Goal: Answer question/provide support: Share knowledge or assist other users

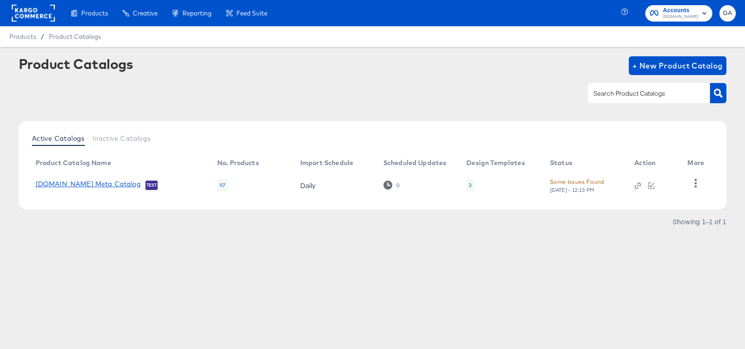
click at [95, 184] on link "[DOMAIN_NAME] Meta Catalog" at bounding box center [88, 184] width 105 height 9
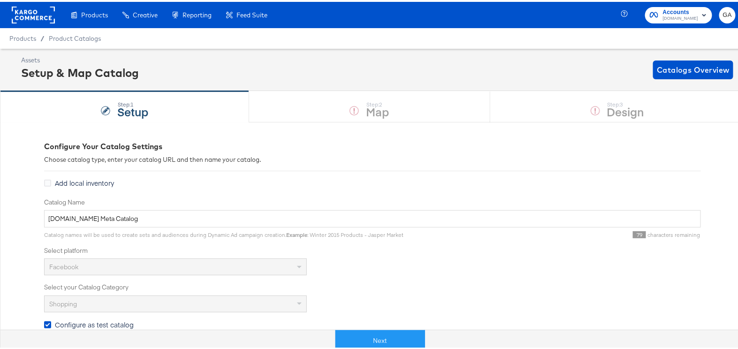
click at [79, 319] on span "Configure as test catalog" at bounding box center [94, 322] width 79 height 9
click at [0, 0] on input "Configure as test catalog" at bounding box center [0, 0] width 0 height 0
click at [377, 333] on button "Next" at bounding box center [370, 338] width 90 height 21
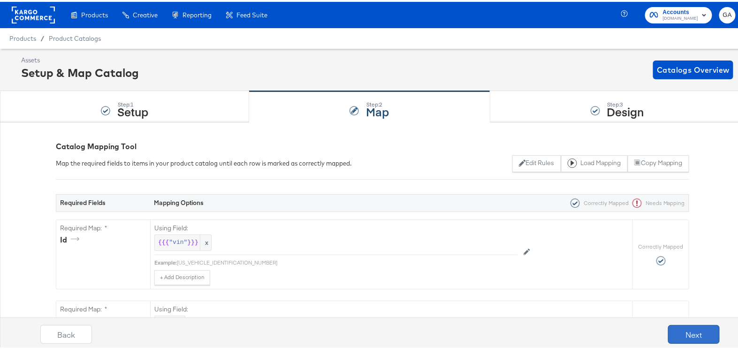
click at [678, 332] on button "Next" at bounding box center [694, 332] width 52 height 19
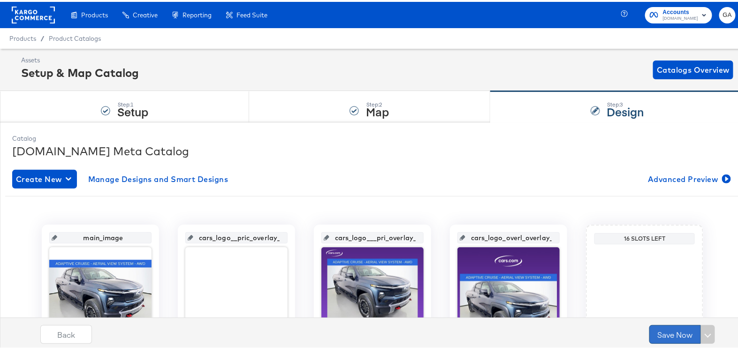
click at [677, 333] on button "Save Now" at bounding box center [675, 332] width 52 height 19
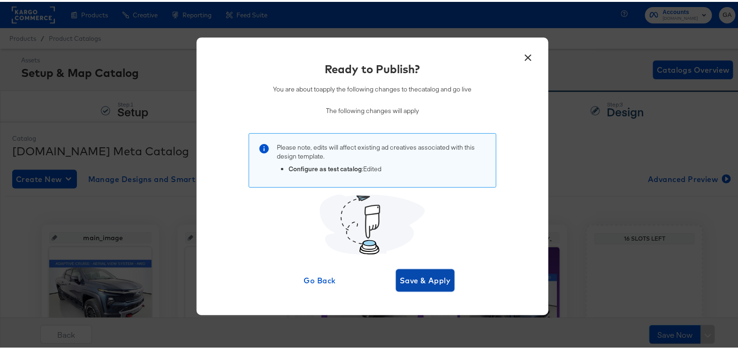
click at [417, 279] on span "Save & Apply" at bounding box center [424, 278] width 51 height 13
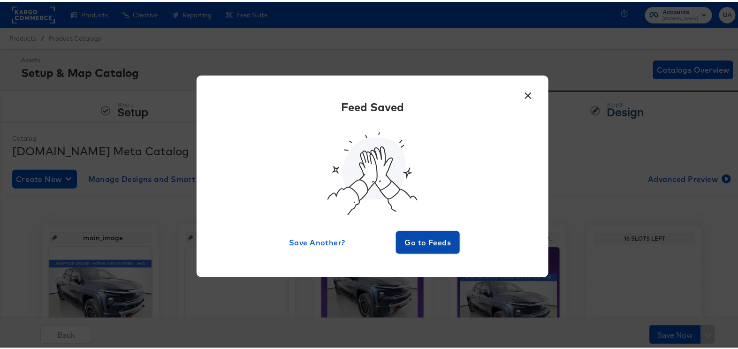
click at [428, 236] on span "Go to Feeds" at bounding box center [427, 240] width 56 height 13
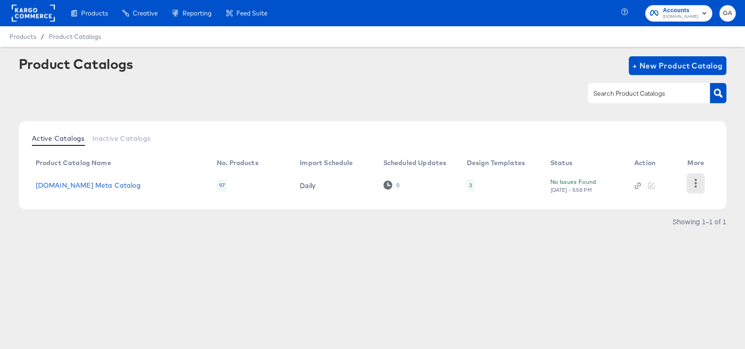
click at [691, 181] on icon "button" at bounding box center [695, 183] width 9 height 9
click at [660, 181] on div "HUD Checks (Internal)" at bounding box center [657, 182] width 94 height 15
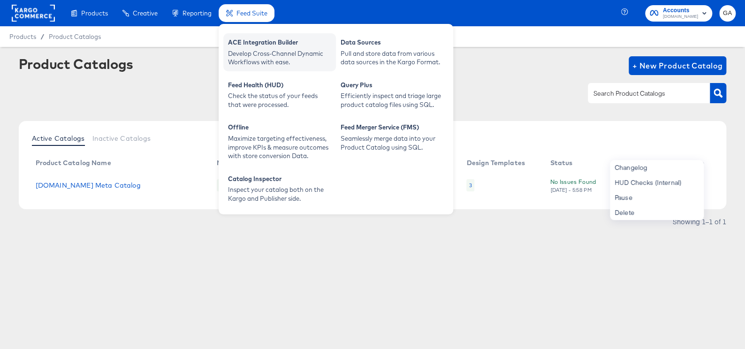
click at [252, 41] on div "ACE Integration Builder" at bounding box center [279, 43] width 103 height 11
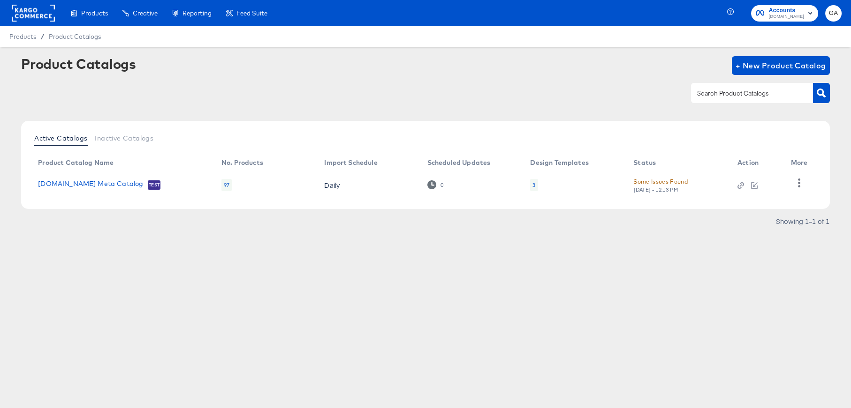
click at [16, 16] on rect at bounding box center [33, 13] width 43 height 17
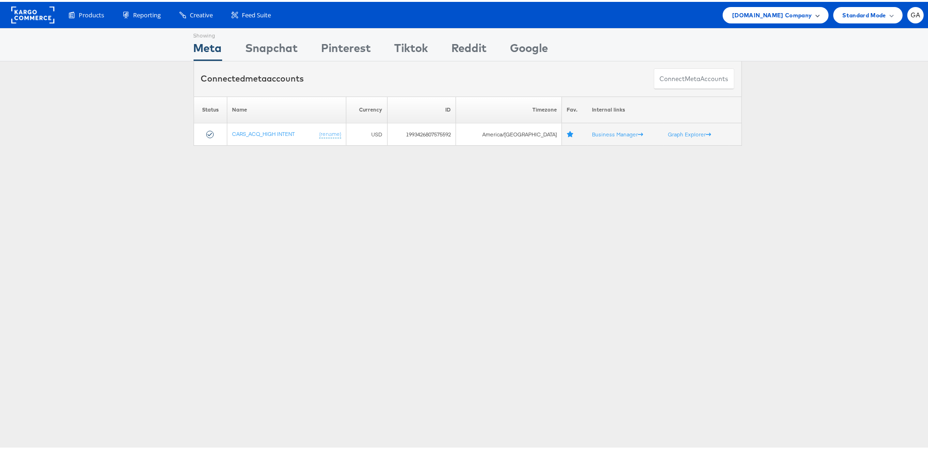
click at [784, 10] on span "Cars.com Company" at bounding box center [772, 13] width 80 height 10
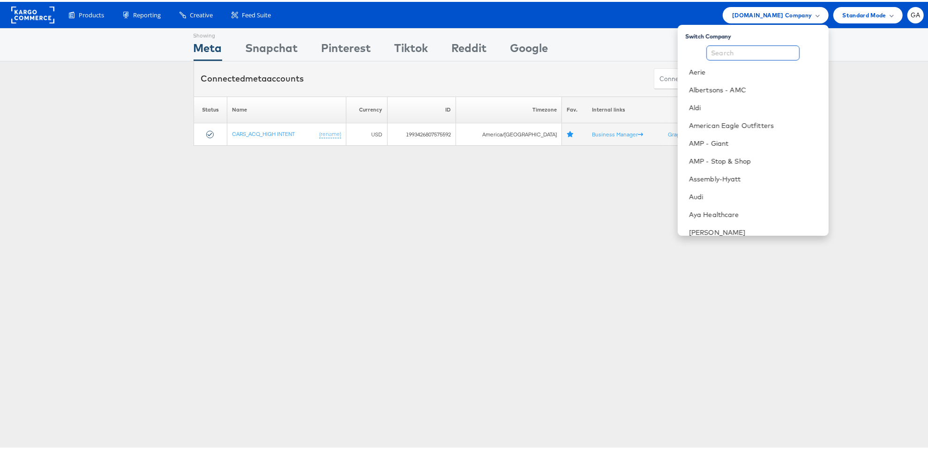
click at [740, 52] on input "text" at bounding box center [753, 51] width 93 height 15
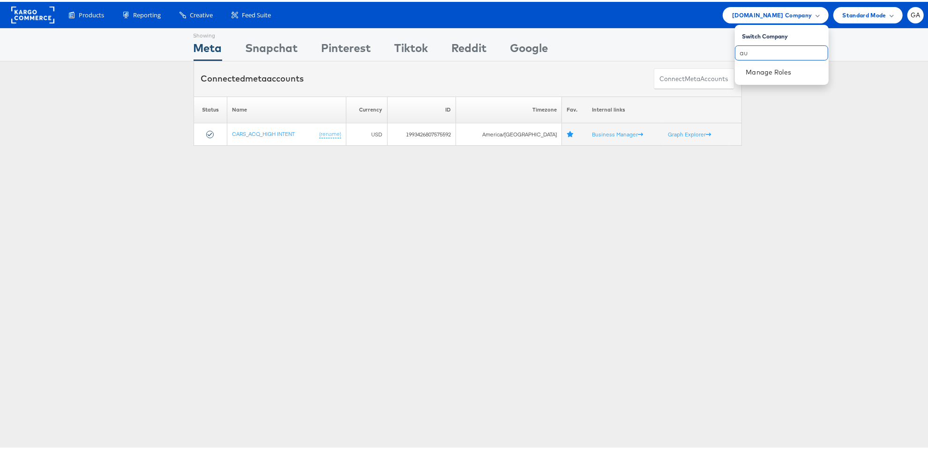
type input "a"
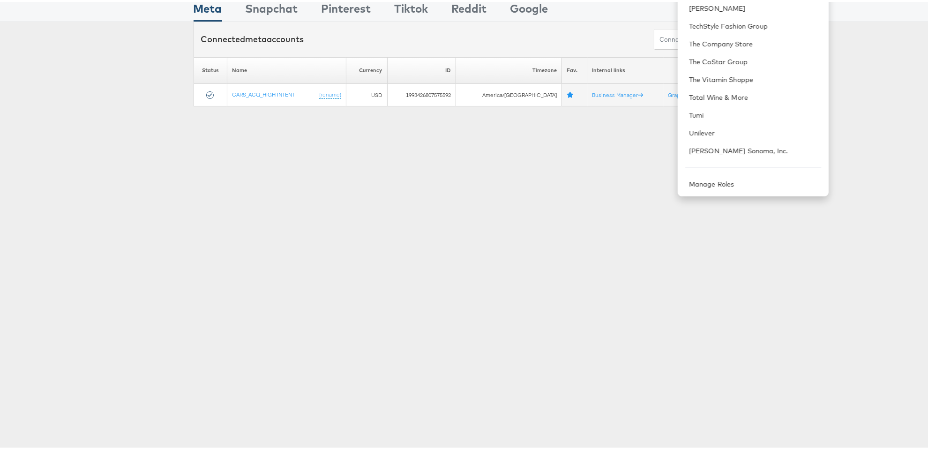
scroll to position [45, 0]
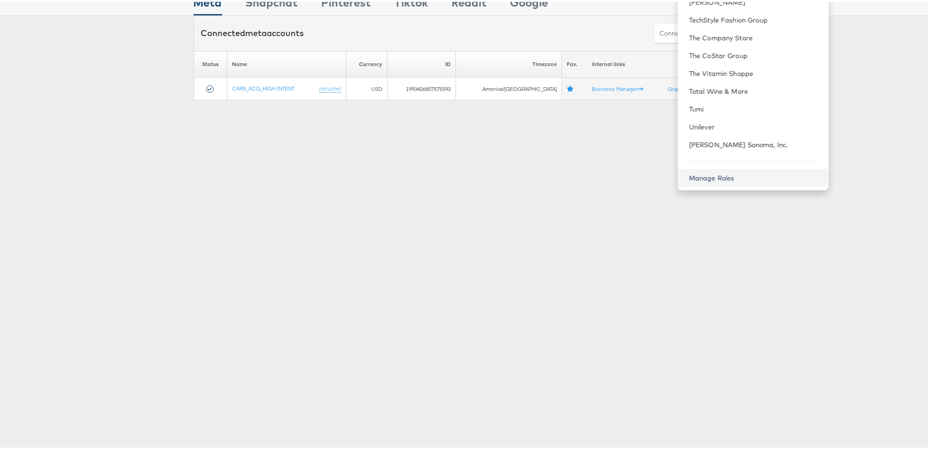
click at [721, 176] on link "Manage Roles" at bounding box center [711, 176] width 45 height 8
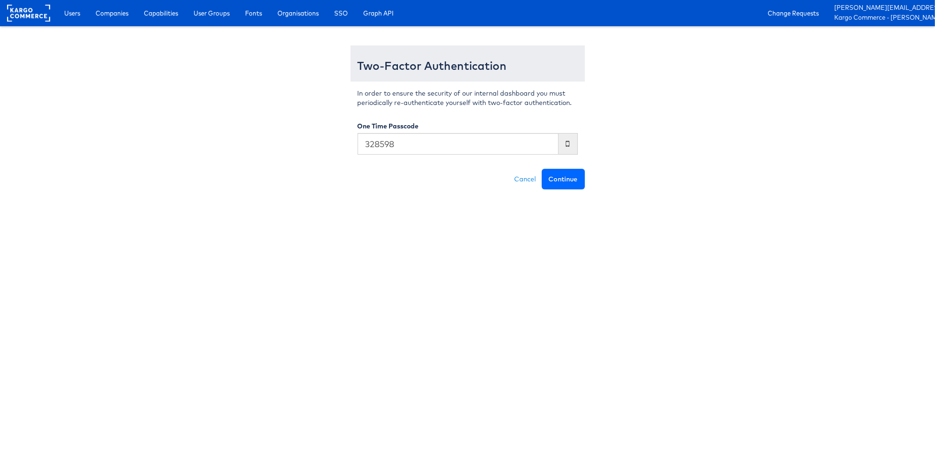
type input "328598"
click at [560, 177] on button "Continue" at bounding box center [563, 179] width 43 height 21
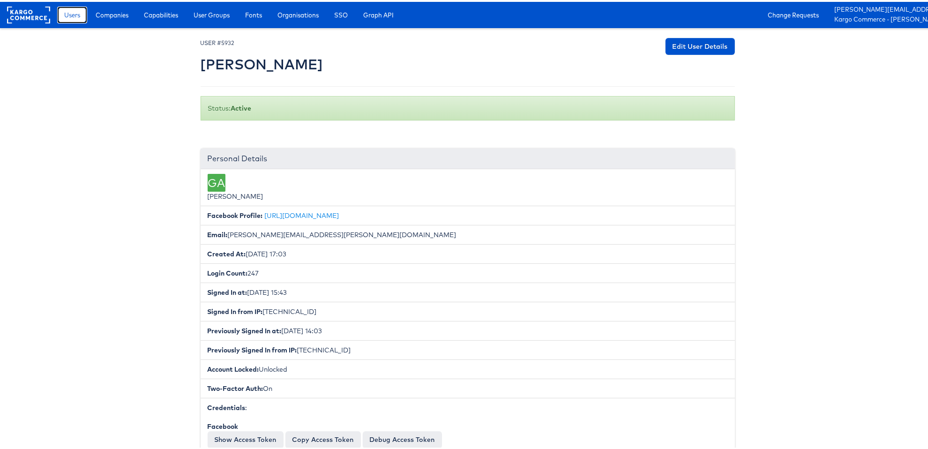
click at [81, 13] on link "Users" at bounding box center [72, 13] width 30 height 17
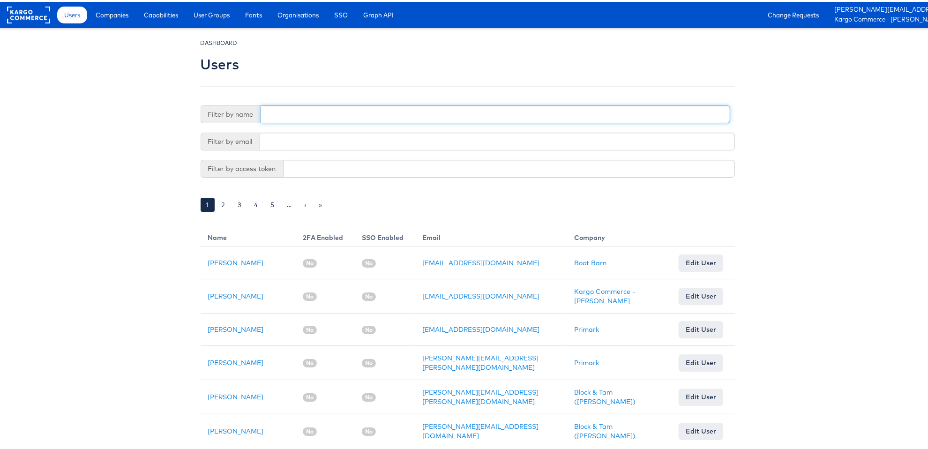
click at [290, 116] on input "text" at bounding box center [496, 113] width 470 height 18
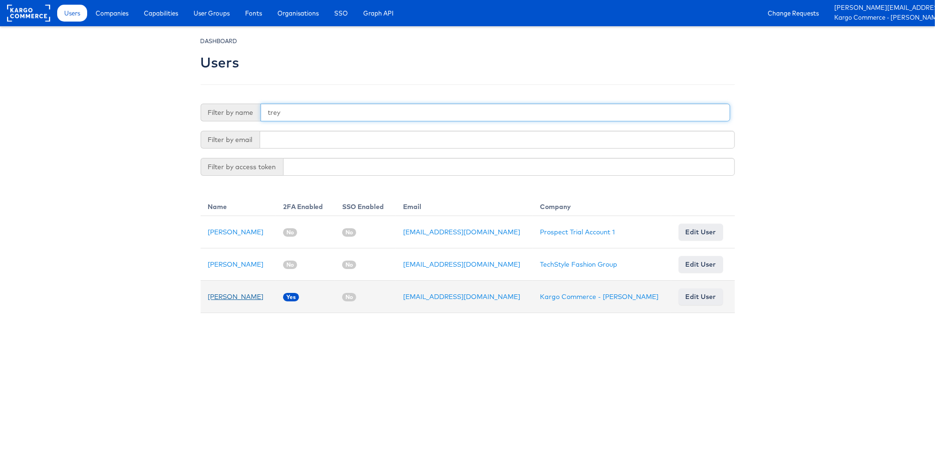
type input "trey"
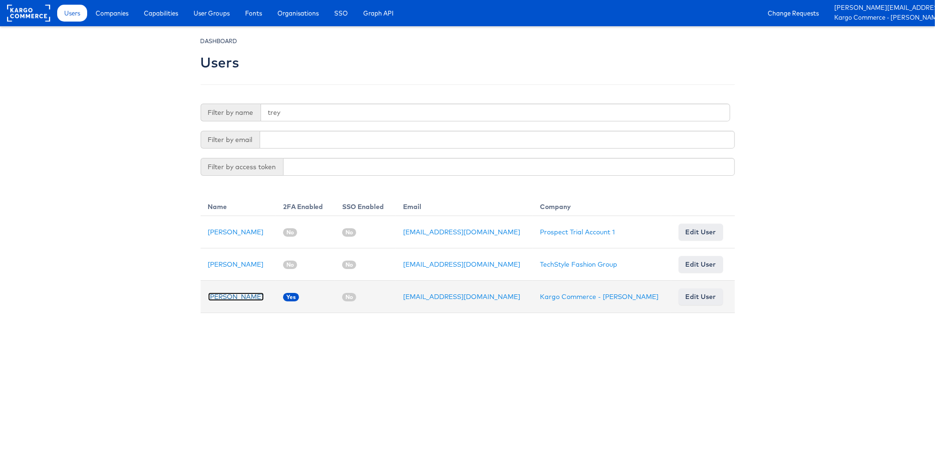
click at [231, 294] on link "[PERSON_NAME]" at bounding box center [236, 297] width 56 height 8
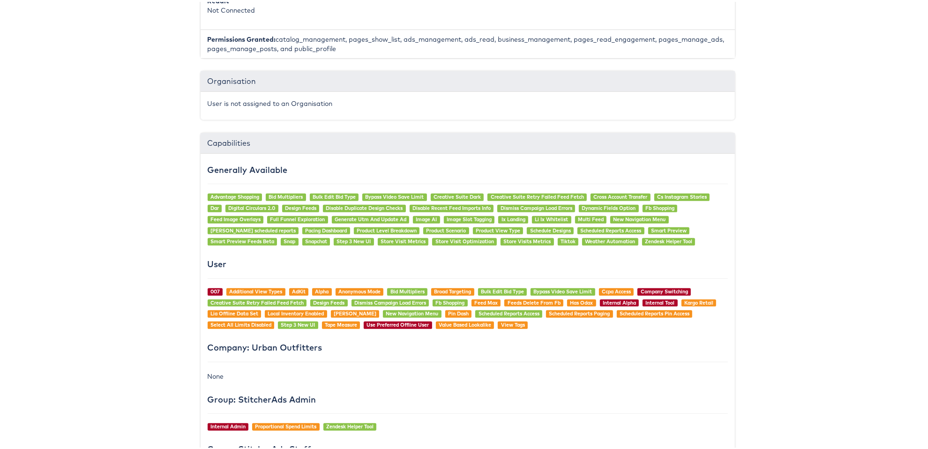
scroll to position [843, 0]
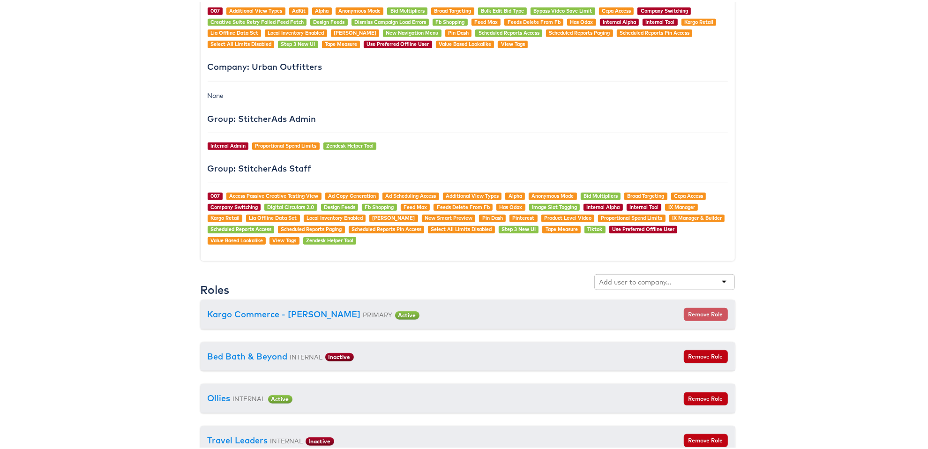
click at [660, 276] on input "text" at bounding box center [637, 280] width 74 height 9
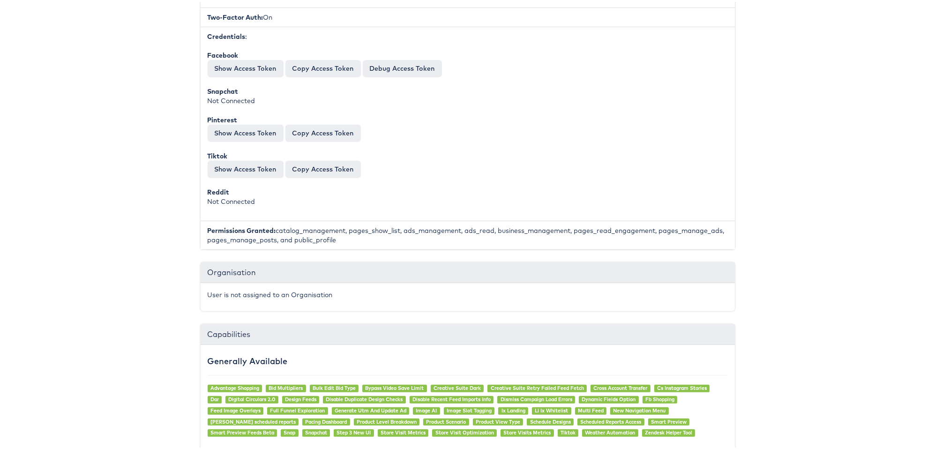
scroll to position [0, 0]
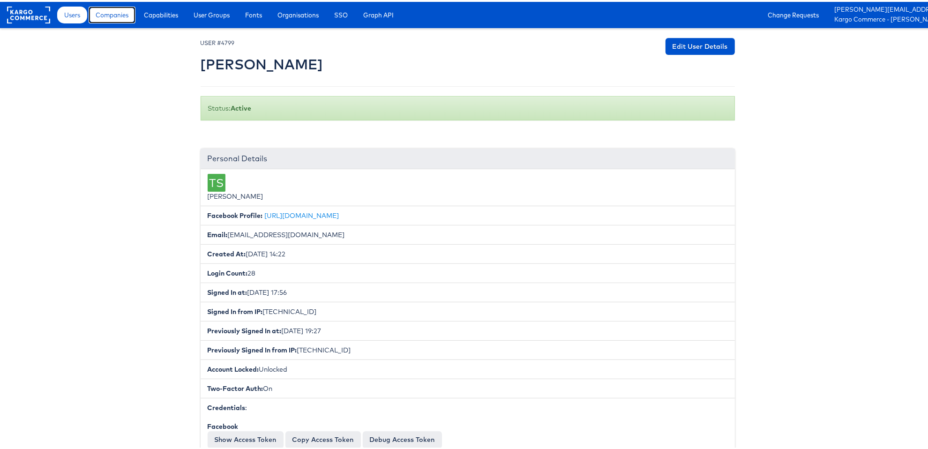
click at [112, 10] on span "Companies" at bounding box center [112, 12] width 33 height 9
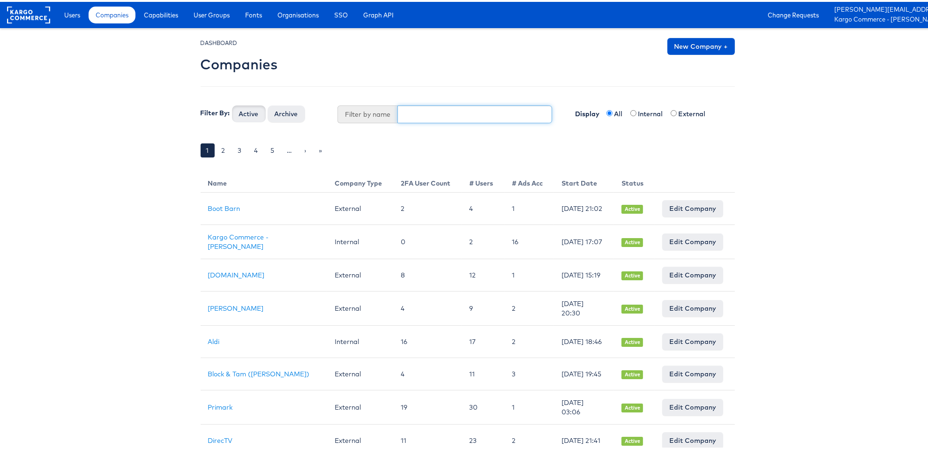
click at [438, 111] on input "text" at bounding box center [475, 113] width 155 height 18
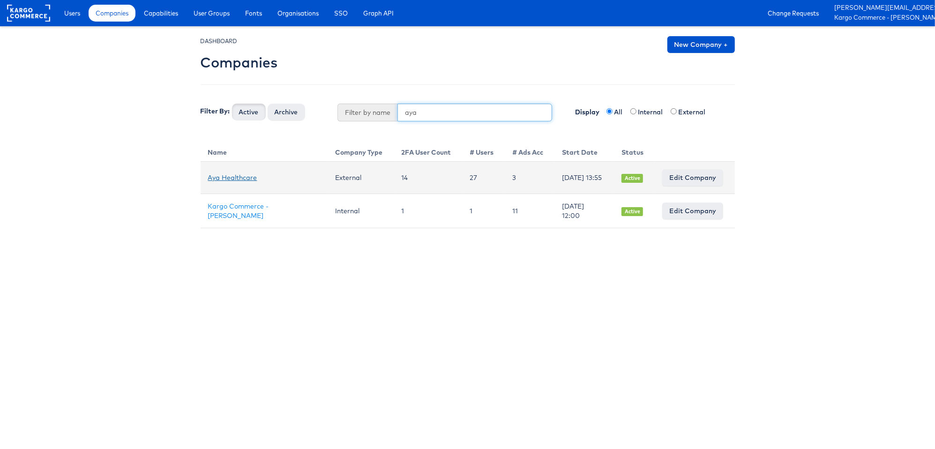
type input "aya"
click at [227, 176] on link "Aya Healthcare" at bounding box center [232, 177] width 49 height 8
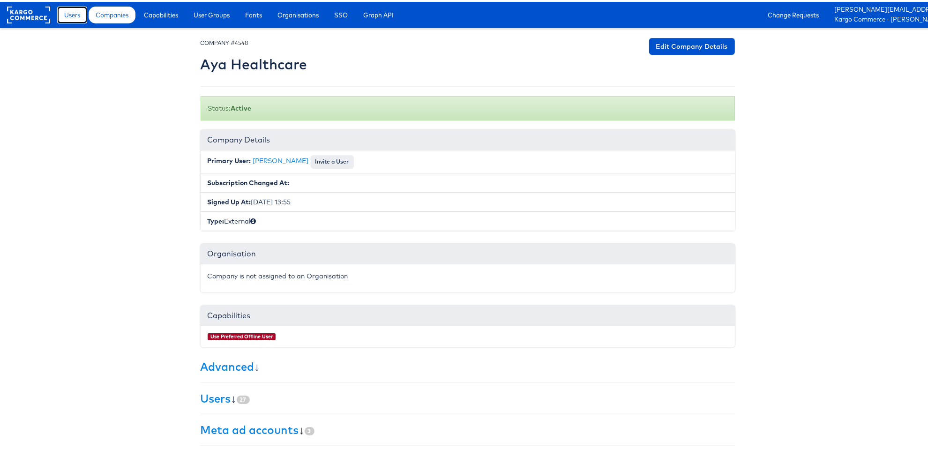
click at [71, 19] on link "Users" at bounding box center [72, 13] width 30 height 17
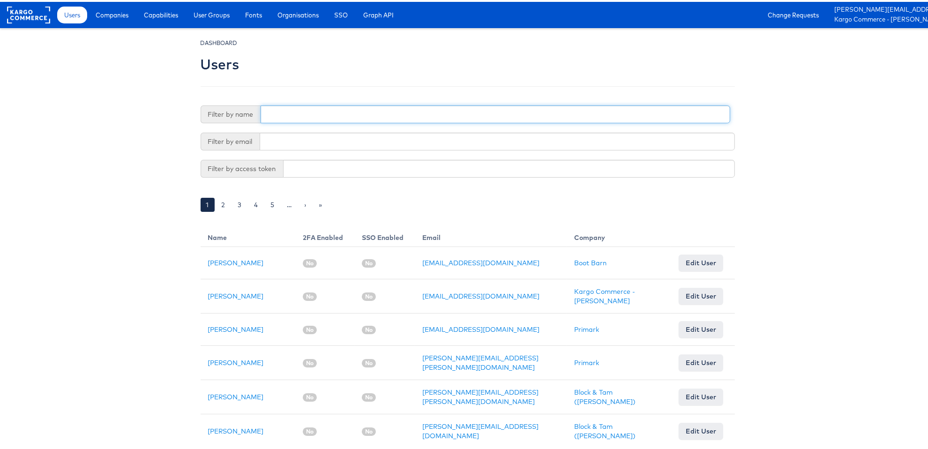
click at [278, 112] on input "text" at bounding box center [496, 113] width 470 height 18
type input "trey"
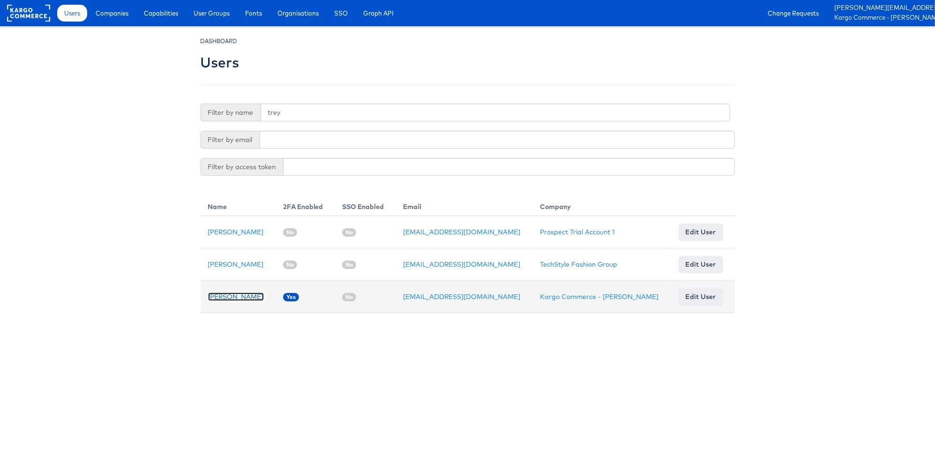
click at [223, 295] on link "[PERSON_NAME]" at bounding box center [236, 297] width 56 height 8
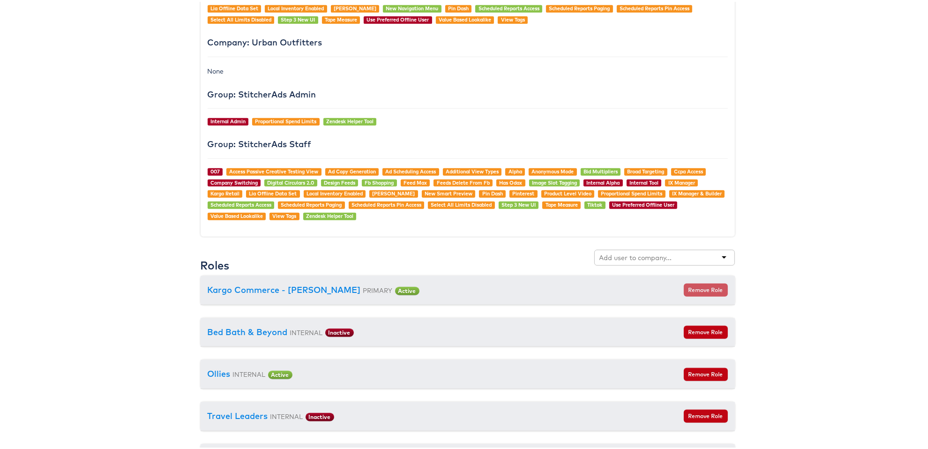
scroll to position [891, 0]
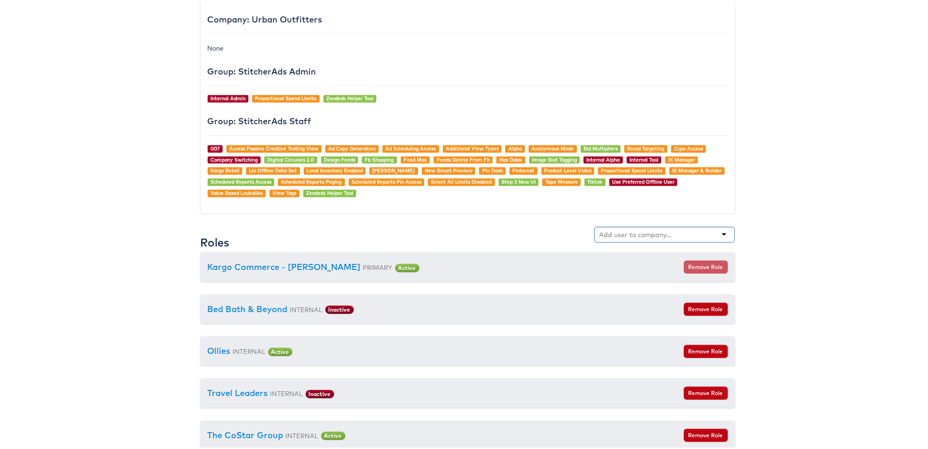
click at [647, 228] on input "text" at bounding box center [637, 232] width 74 height 9
type input "aya"
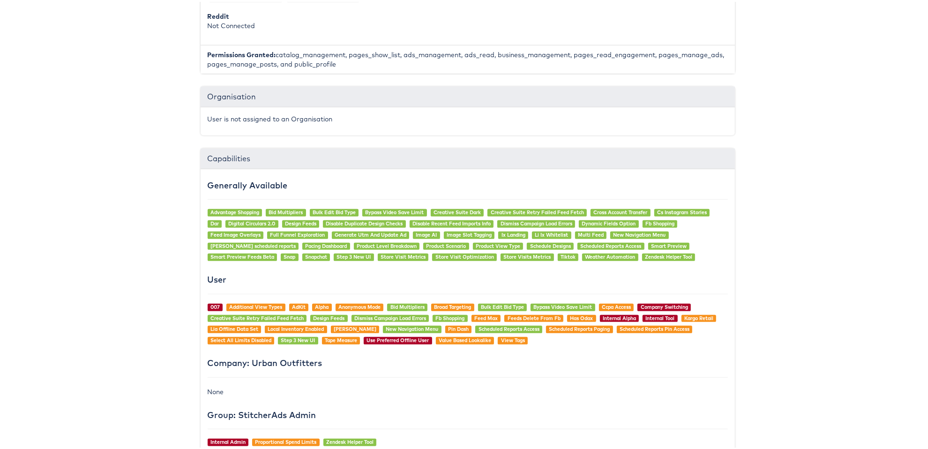
scroll to position [799, 0]
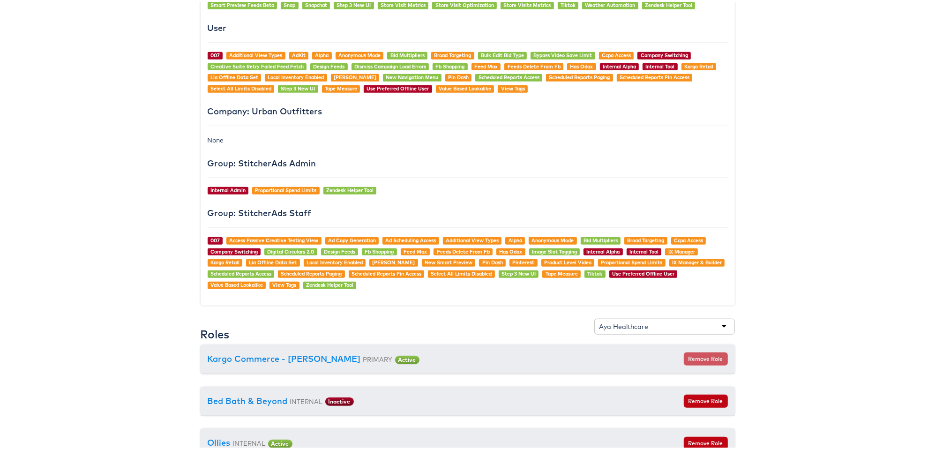
click at [633, 320] on div "Aya Healthcare" at bounding box center [624, 324] width 49 height 9
click at [632, 320] on div "Aya Healthcare" at bounding box center [624, 324] width 49 height 9
click at [654, 320] on input "text" at bounding box center [686, 324] width 74 height 9
drag, startPoint x: 654, startPoint y: 316, endPoint x: 536, endPoint y: 312, distance: 117.7
click at [536, 317] on div "Roles Aya Healthcare Kargo Commerce - Anusha Narayanan Aya Healthcare" at bounding box center [468, 330] width 535 height 26
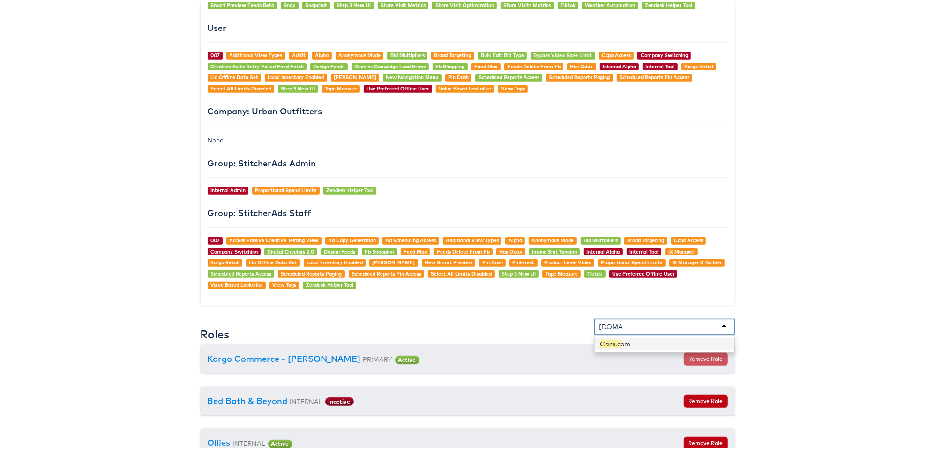
type input "cars.com"
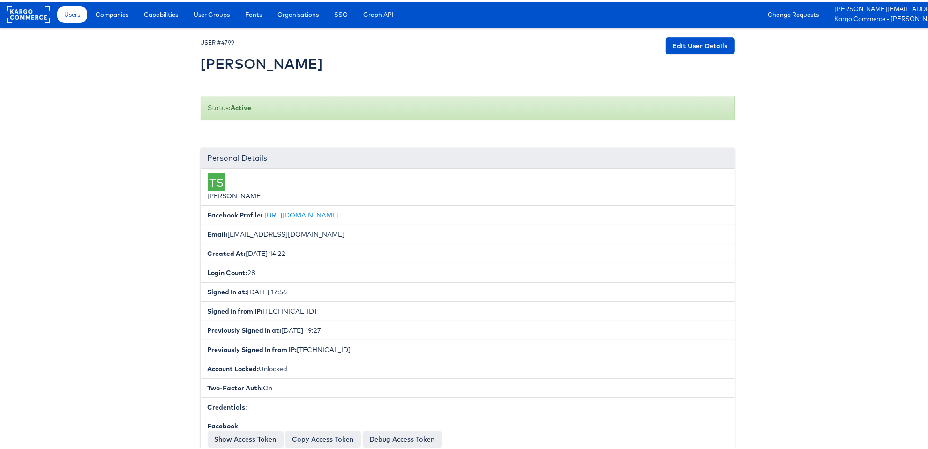
scroll to position [0, 0]
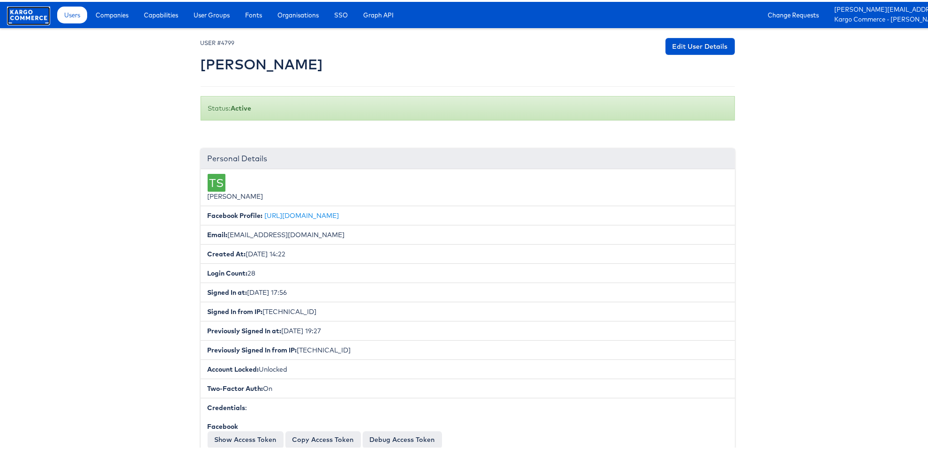
click at [35, 10] on rect at bounding box center [28, 13] width 43 height 17
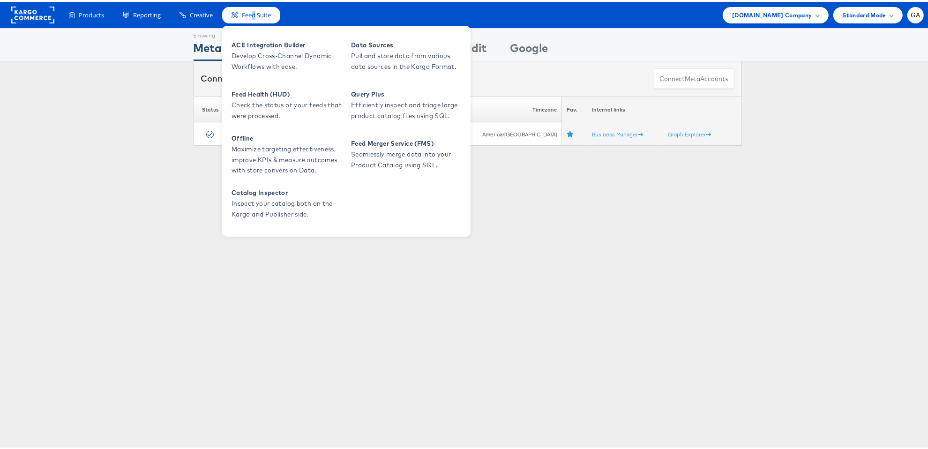
click at [254, 10] on span "Feed Suite" at bounding box center [256, 13] width 29 height 9
click at [244, 8] on div "Feed Suite" at bounding box center [251, 13] width 58 height 16
click at [261, 59] on span "Develop Cross-Channel Dynamic Workflows with ease." at bounding box center [288, 60] width 113 height 22
